Goal: Find specific page/section: Find specific page/section

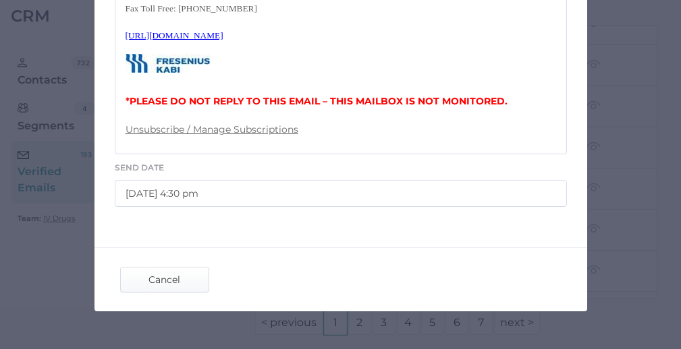
scroll to position [751, 0]
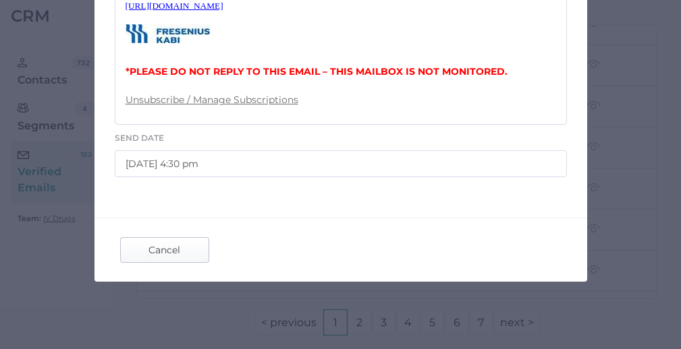
click at [173, 246] on span "Cancel" at bounding box center [164, 250] width 63 height 24
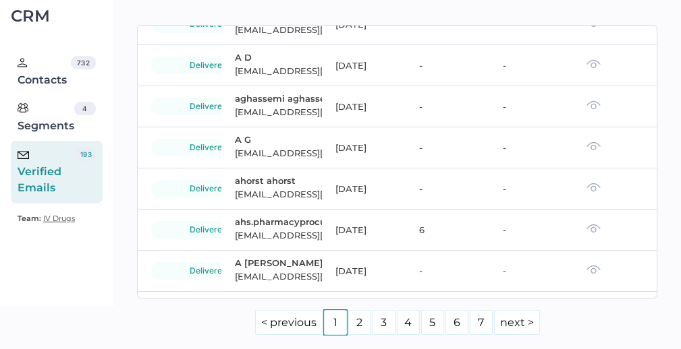
click at [63, 168] on div "Verified Emails" at bounding box center [47, 172] width 59 height 49
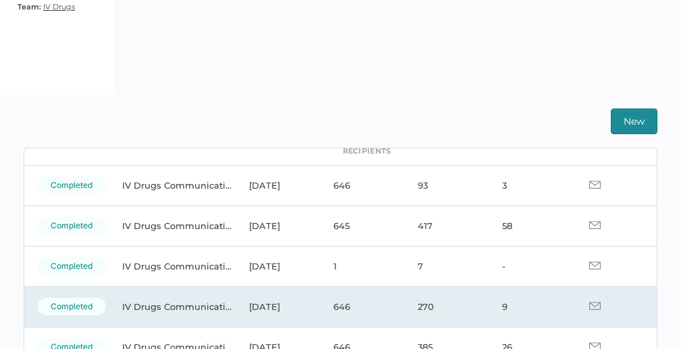
scroll to position [36, 0]
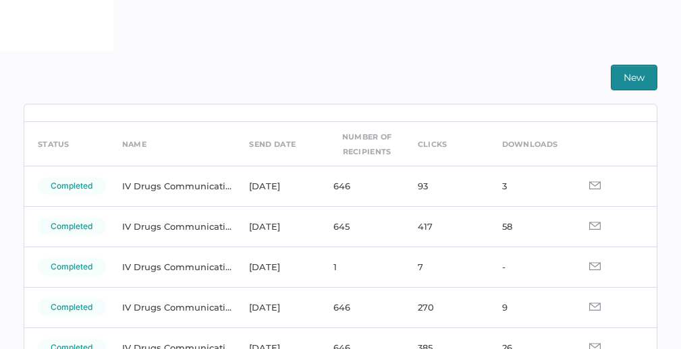
scroll to position [34, 0]
